Goal: Task Accomplishment & Management: Use online tool/utility

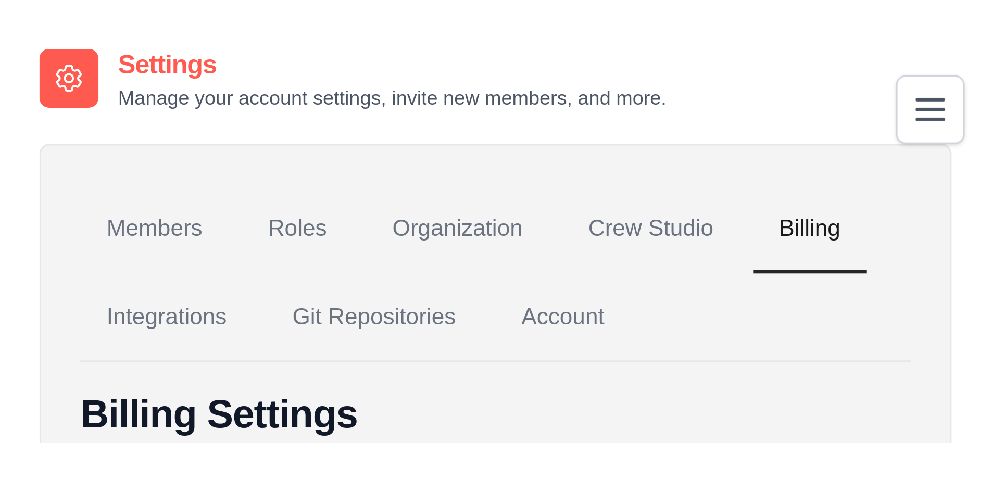
scroll to position [57, 0]
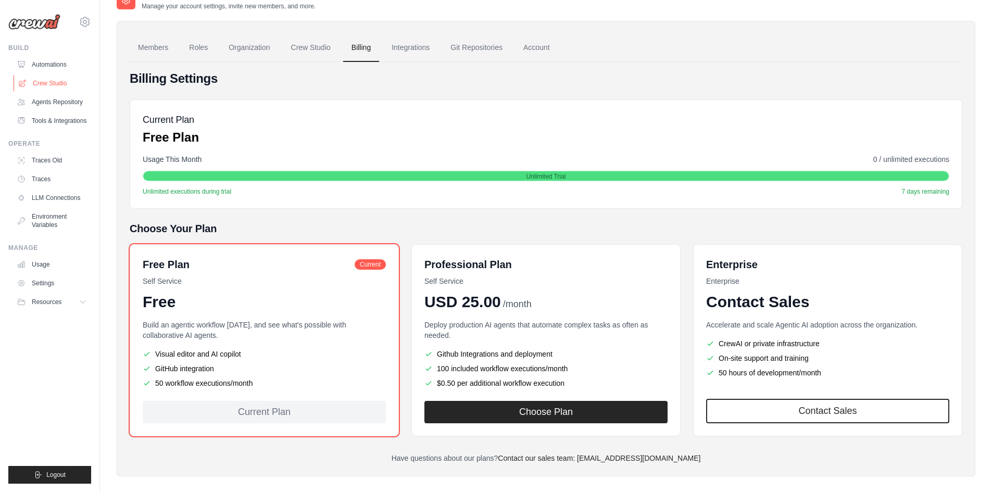
click at [42, 84] on link "Crew Studio" at bounding box center [53, 83] width 79 height 17
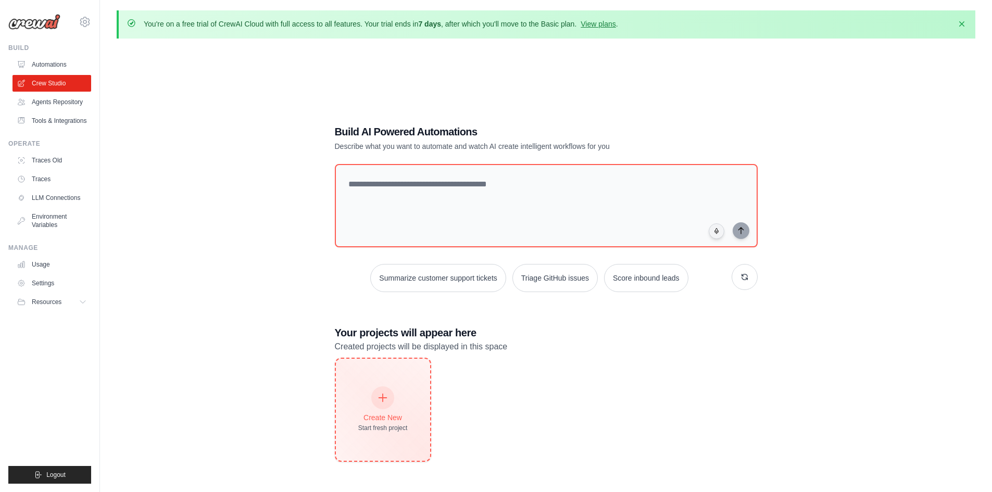
click at [384, 411] on div "Create New Start fresh project" at bounding box center [382, 409] width 49 height 45
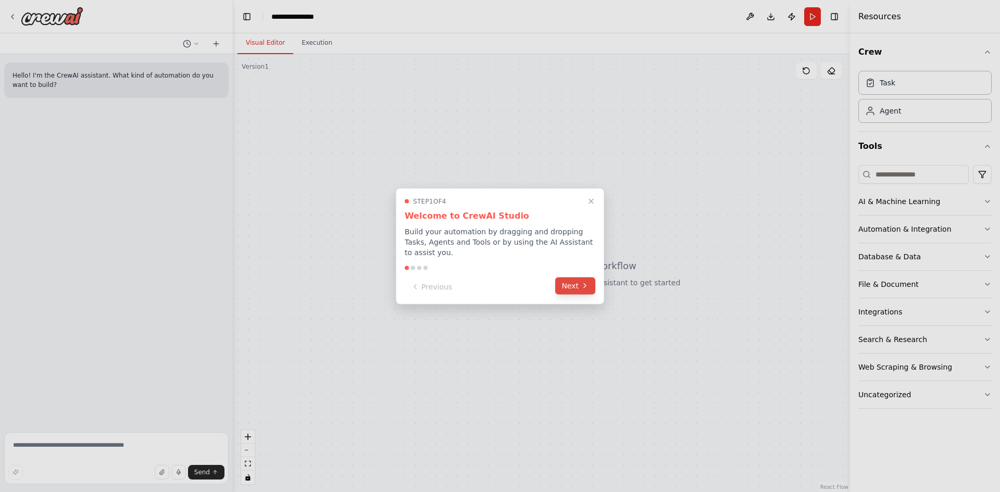
click at [575, 278] on button "Next" at bounding box center [575, 285] width 40 height 17
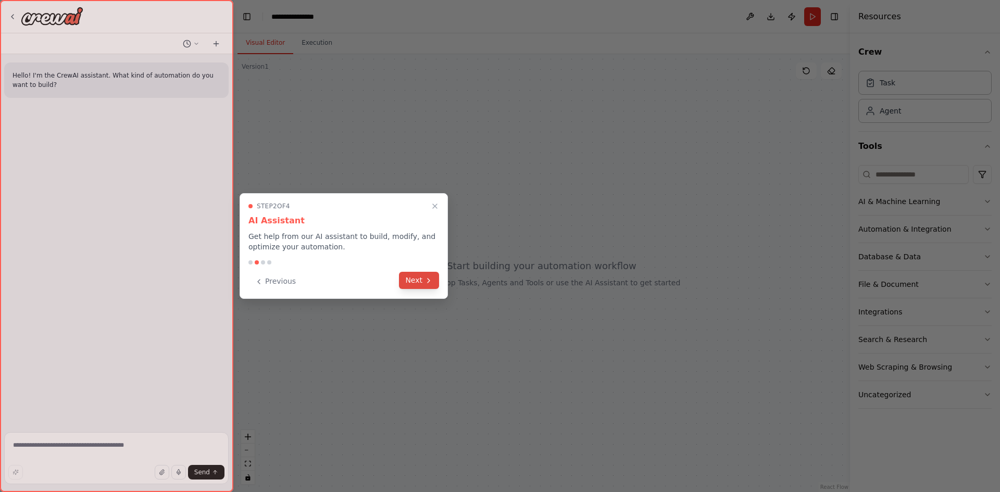
click at [436, 278] on button "Next" at bounding box center [419, 280] width 40 height 17
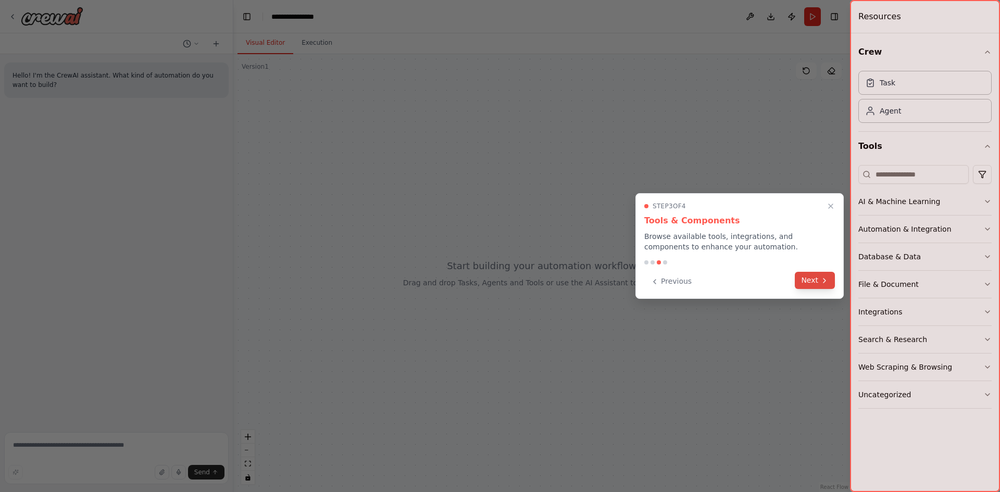
click at [819, 287] on button "Next" at bounding box center [814, 280] width 40 height 17
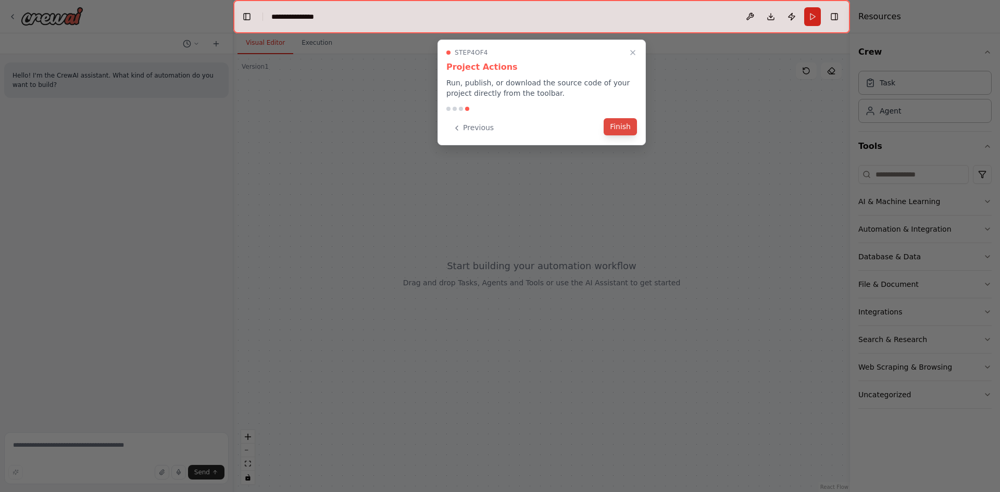
click at [618, 126] on button "Finish" at bounding box center [619, 126] width 33 height 17
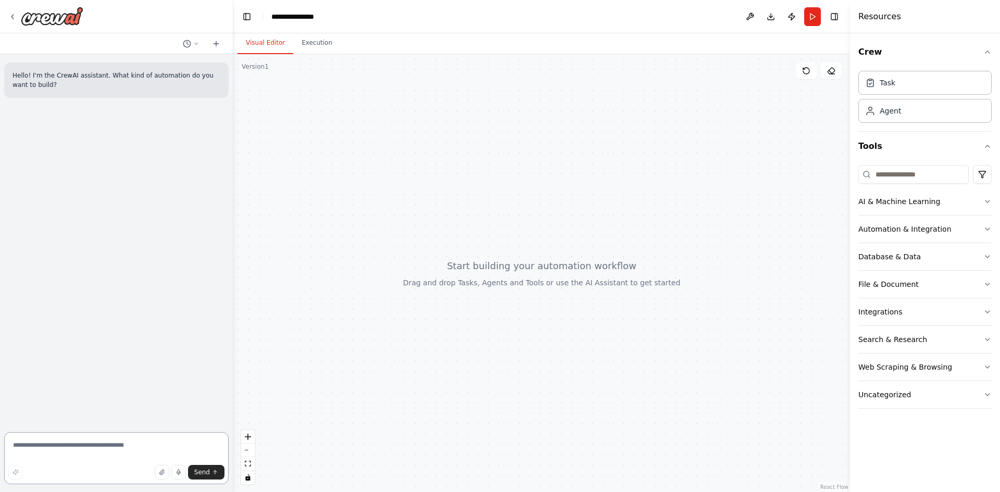
click at [121, 449] on textarea at bounding box center [116, 458] width 224 height 52
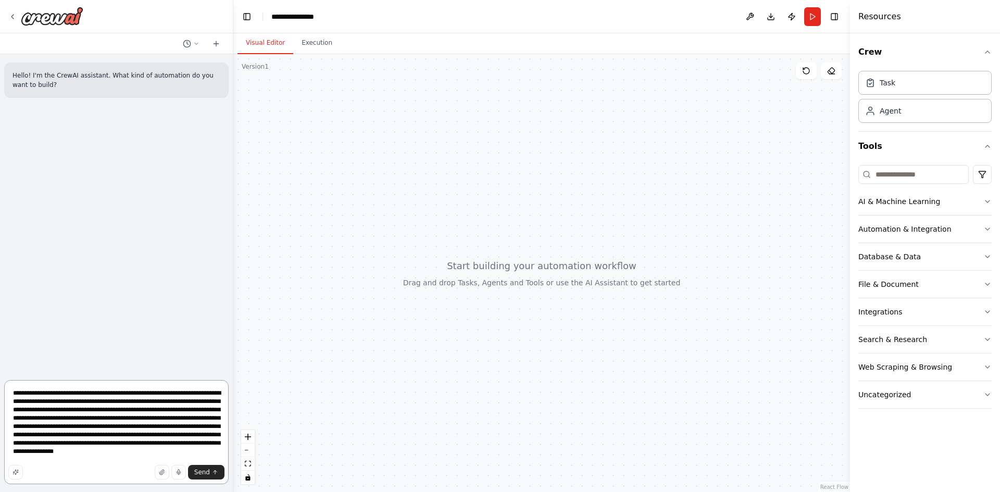
type textarea "**********"
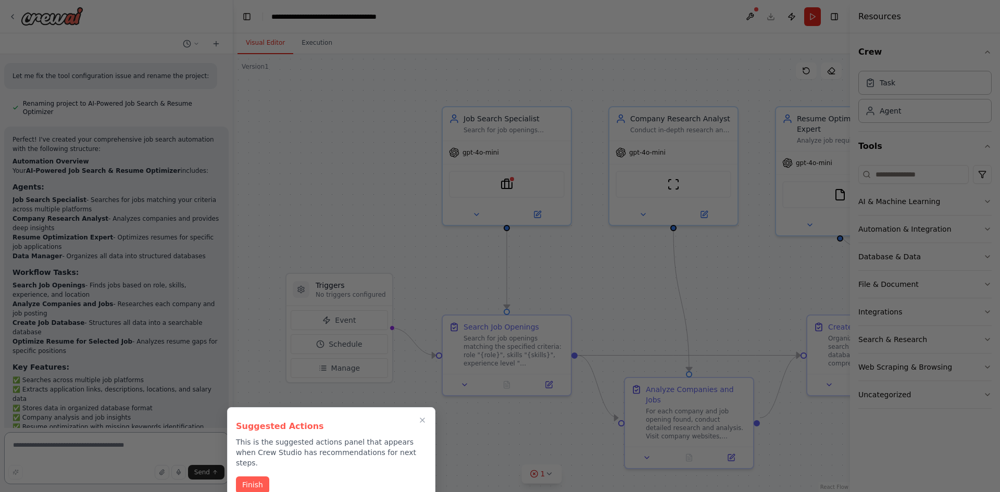
scroll to position [1097, 0]
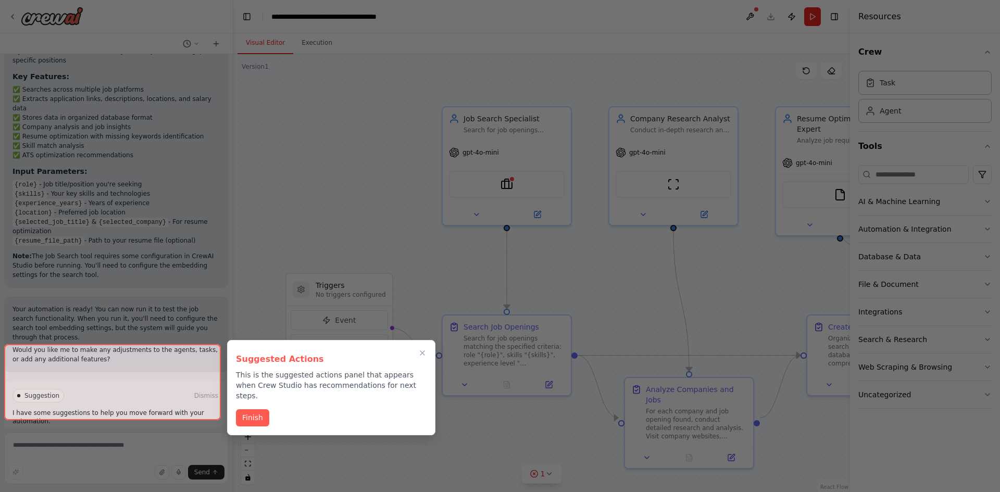
drag, startPoint x: 362, startPoint y: 129, endPoint x: 349, endPoint y: 125, distance: 14.2
click at [362, 129] on div at bounding box center [500, 246] width 1000 height 492
click at [425, 352] on icon "Close walkthrough" at bounding box center [422, 352] width 9 height 9
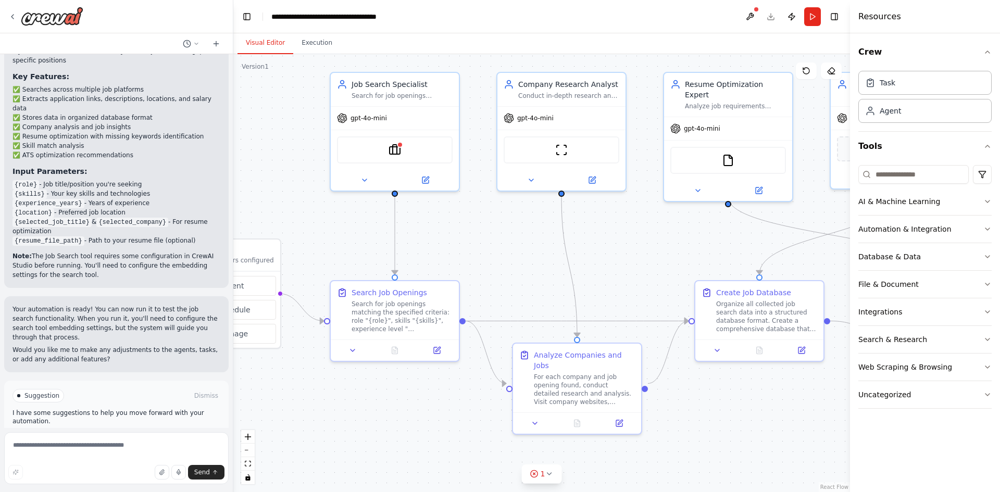
drag, startPoint x: 611, startPoint y: 302, endPoint x: 499, endPoint y: 268, distance: 117.1
click at [499, 268] on div ".deletable-edge-delete-btn { width: 20px; height: 20px; border: 0px solid #ffff…" at bounding box center [541, 273] width 616 height 438
click at [402, 129] on div "SerplyJobSearchTool" at bounding box center [395, 148] width 128 height 40
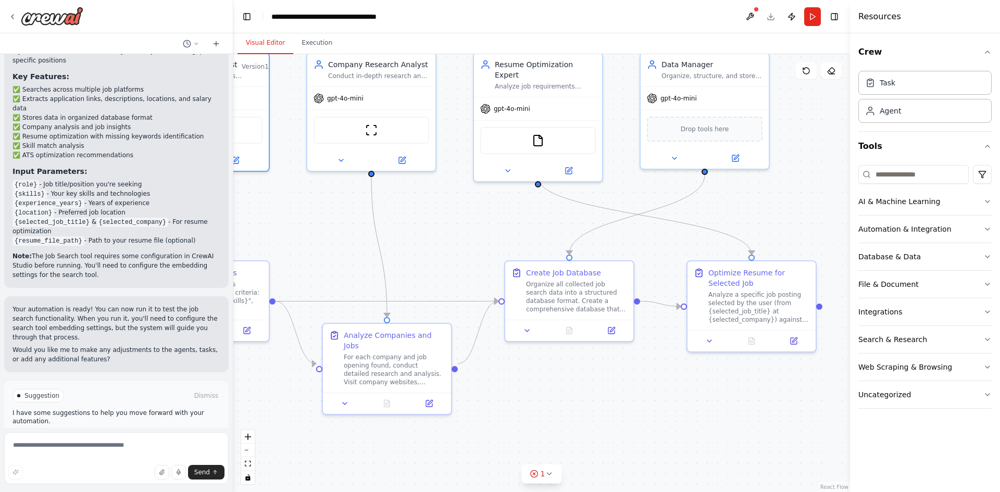
drag, startPoint x: 627, startPoint y: 230, endPoint x: 437, endPoint y: 210, distance: 191.0
click at [437, 210] on div ".deletable-edge-delete-btn { width: 20px; height: 20px; border: 0px solid #ffff…" at bounding box center [541, 273] width 616 height 438
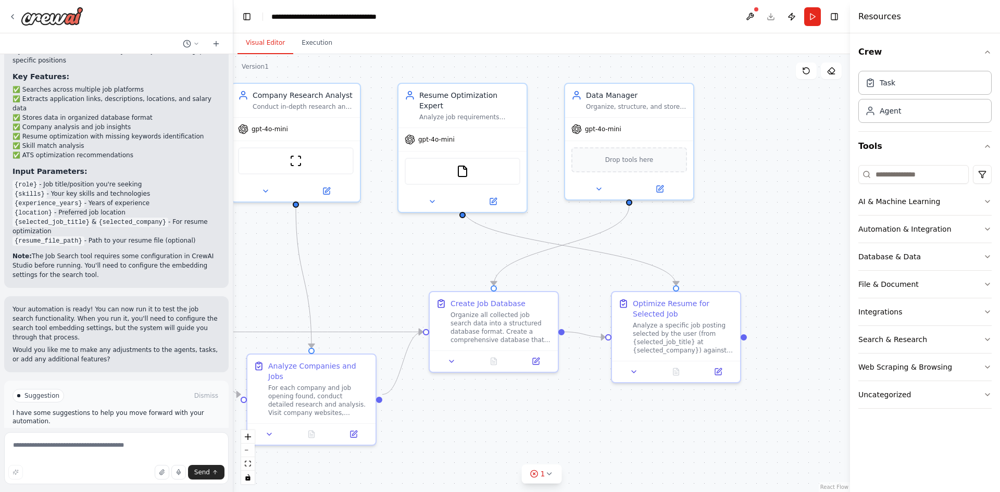
drag, startPoint x: 685, startPoint y: 204, endPoint x: 609, endPoint y: 235, distance: 81.5
click at [609, 235] on div ".deletable-edge-delete-btn { width: 20px; height: 20px; border: 0px solid #ffff…" at bounding box center [541, 273] width 616 height 438
click at [628, 156] on span "Drop tools here" at bounding box center [629, 158] width 48 height 10
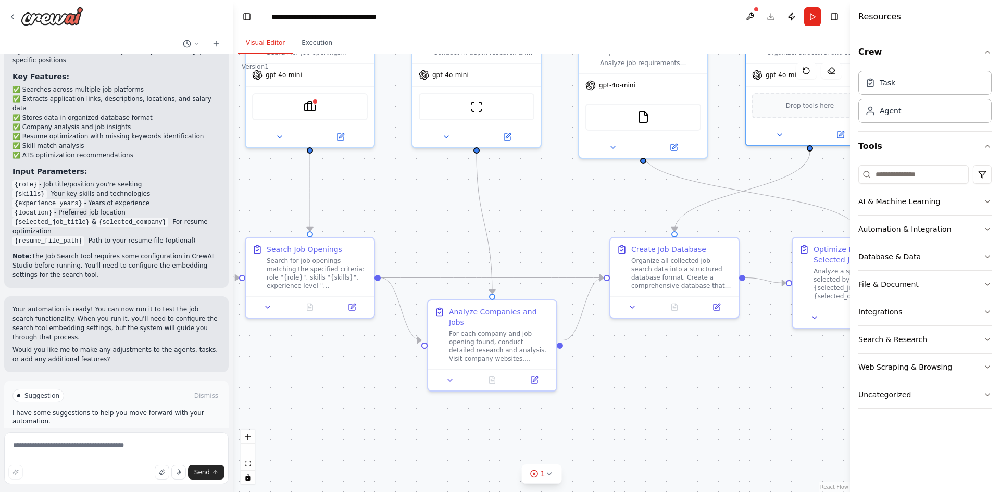
drag, startPoint x: 560, startPoint y: 412, endPoint x: 740, endPoint y: 357, distance: 188.7
click at [740, 357] on div ".deletable-edge-delete-btn { width: 20px; height: 20px; border: 0px solid #ffff…" at bounding box center [541, 273] width 616 height 438
click at [540, 470] on div "1" at bounding box center [537, 474] width 15 height 10
click at [611, 472] on span "Tool SerplyJobSearchTool requires embedding configuration" at bounding box center [547, 472] width 185 height 8
click at [628, 449] on button at bounding box center [632, 447] width 18 height 12
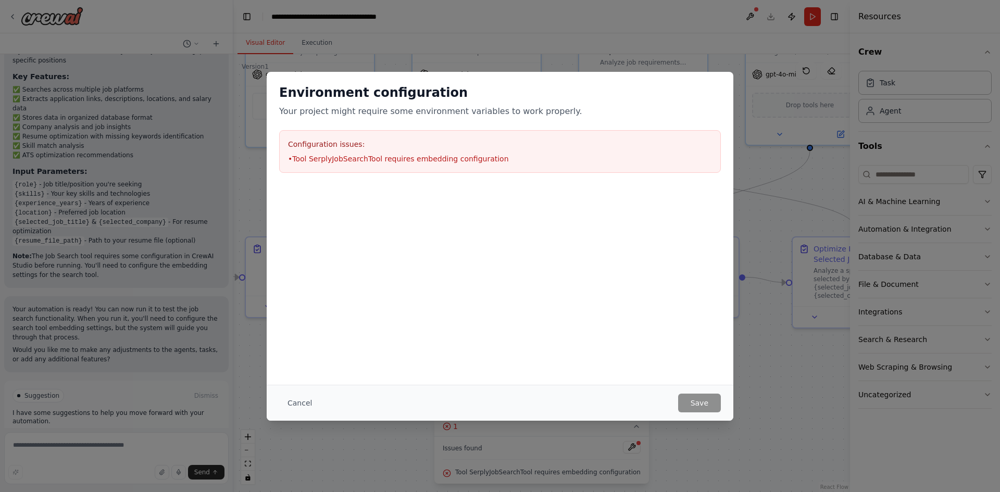
click at [768, 366] on div "Environment configuration Your project might require some environment variables…" at bounding box center [500, 246] width 1000 height 492
drag, startPoint x: 309, startPoint y: 159, endPoint x: 374, endPoint y: 158, distance: 65.1
click at [374, 158] on li "• Tool SerplyJobSearchTool requires embedding configuration" at bounding box center [500, 159] width 424 height 10
copy li "SerplyJobSearchTool"
click at [757, 419] on div "Environment configuration Your project might require some environment variables…" at bounding box center [500, 246] width 1000 height 492
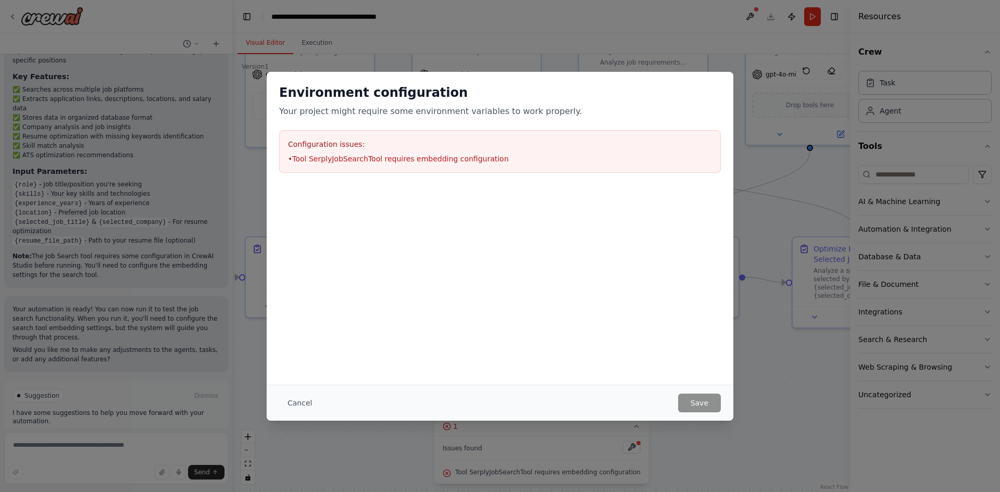
click at [542, 64] on div "Environment configuration Your project might require some environment variables…" at bounding box center [500, 246] width 1000 height 492
click at [308, 401] on button "Cancel" at bounding box center [299, 403] width 41 height 19
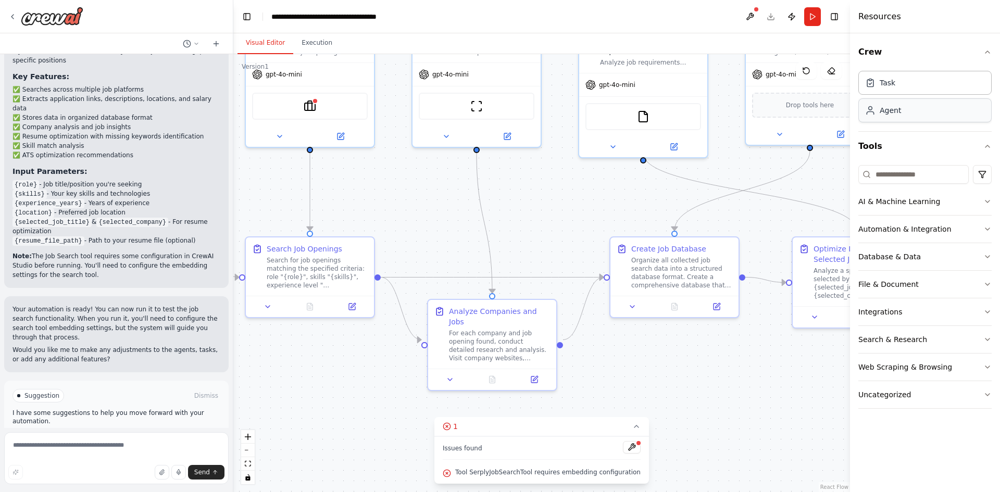
click at [900, 118] on div "Agent" at bounding box center [924, 110] width 133 height 24
click at [942, 312] on button "Integrations" at bounding box center [924, 311] width 133 height 27
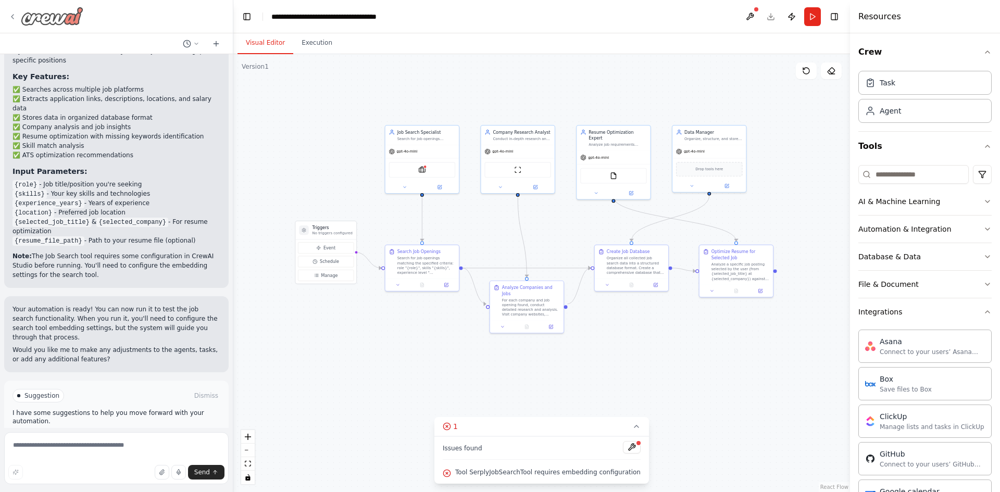
click at [16, 19] on icon at bounding box center [12, 16] width 8 height 8
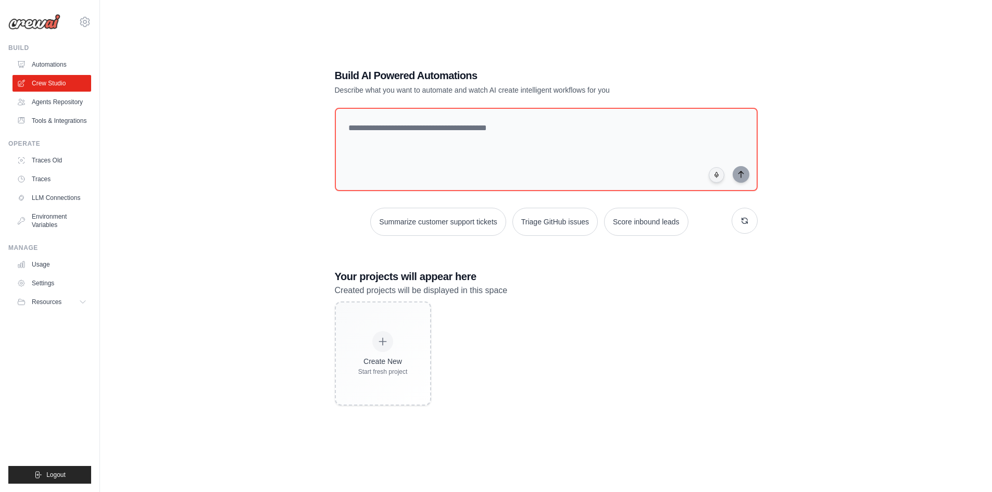
scroll to position [57, 0]
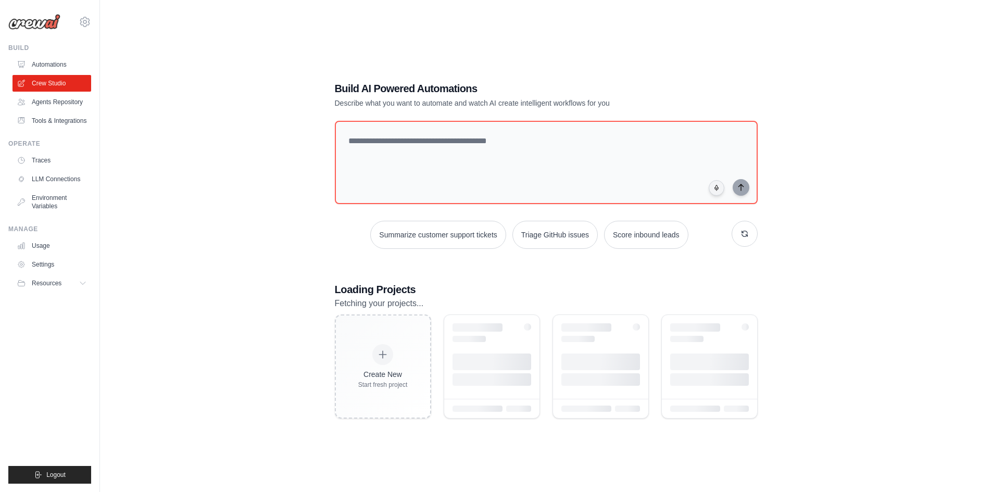
scroll to position [29, 0]
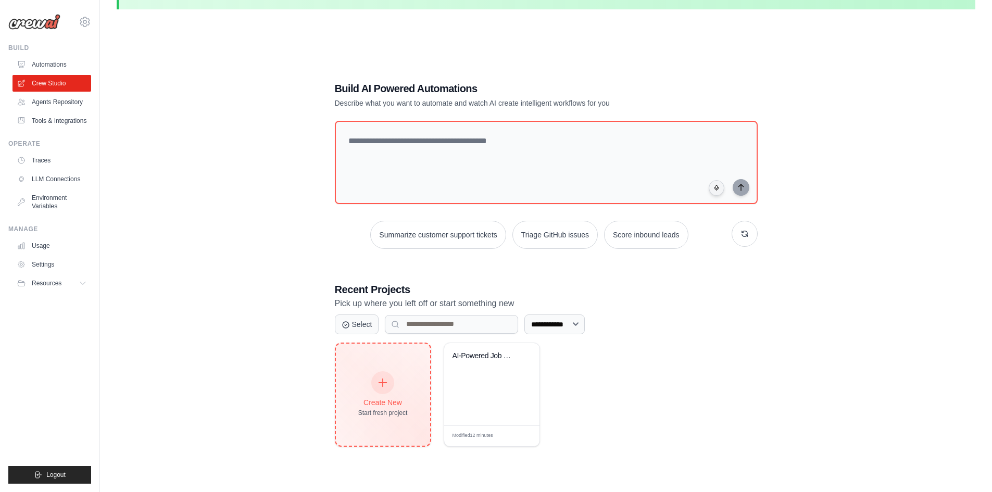
click at [366, 383] on div "Create New Start fresh project" at bounding box center [382, 394] width 49 height 45
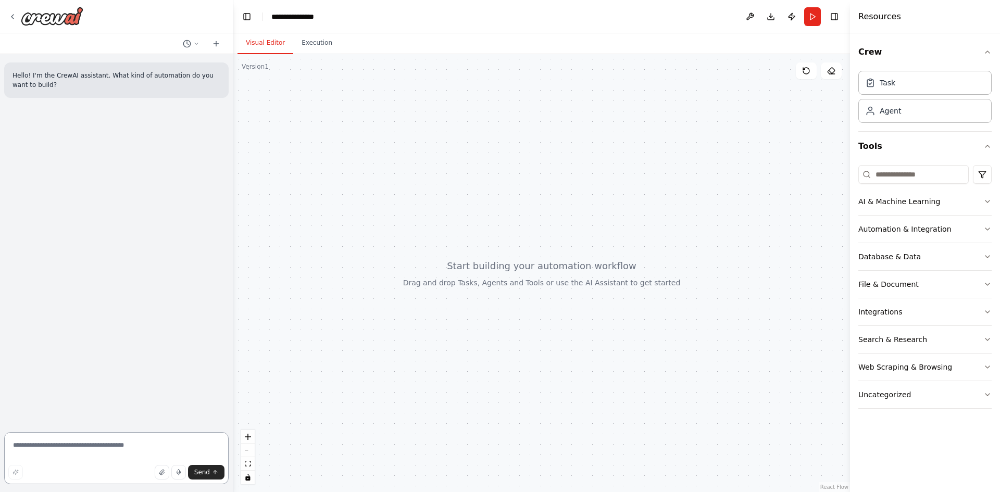
click at [92, 446] on textarea at bounding box center [116, 458] width 224 height 52
click at [108, 442] on textarea "**********" at bounding box center [116, 458] width 224 height 52
type textarea "**********"
